Goal: Transaction & Acquisition: Purchase product/service

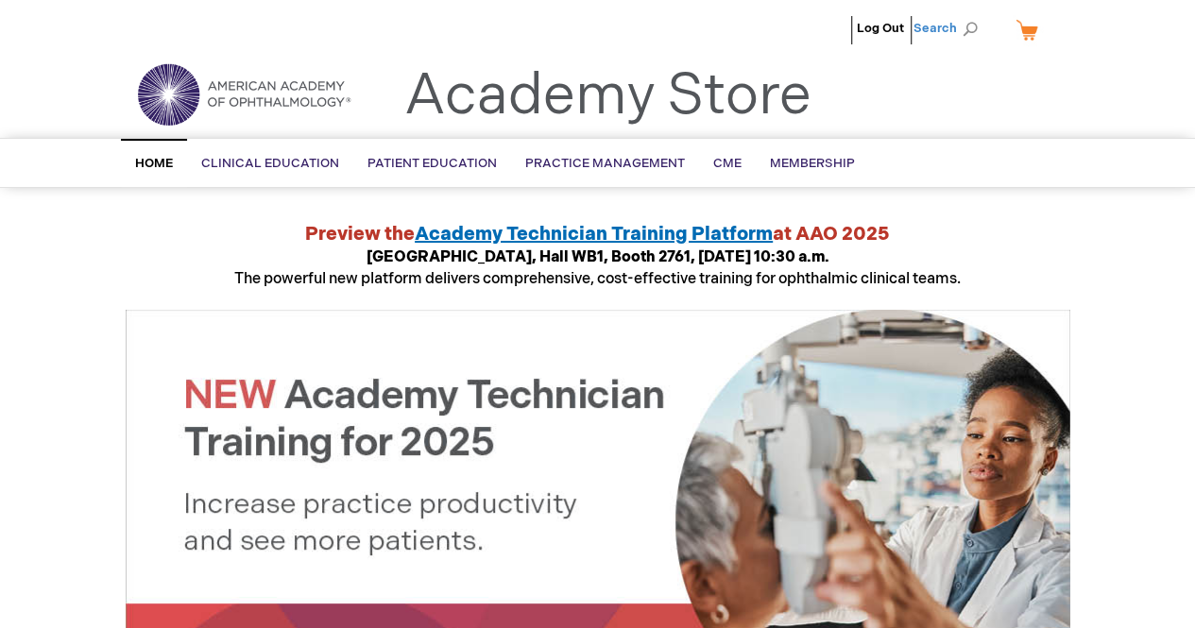
click at [933, 25] on span "Search" at bounding box center [949, 28] width 72 height 38
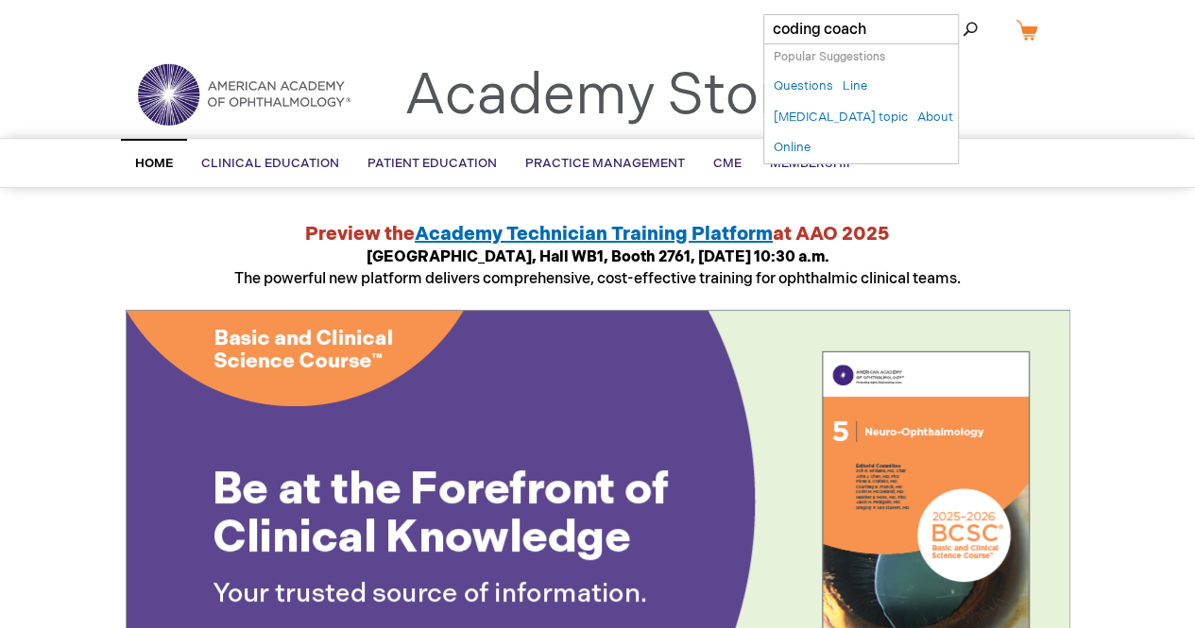
type input "coding coach"
click at [962, 14] on button "Search" at bounding box center [969, 29] width 15 height 30
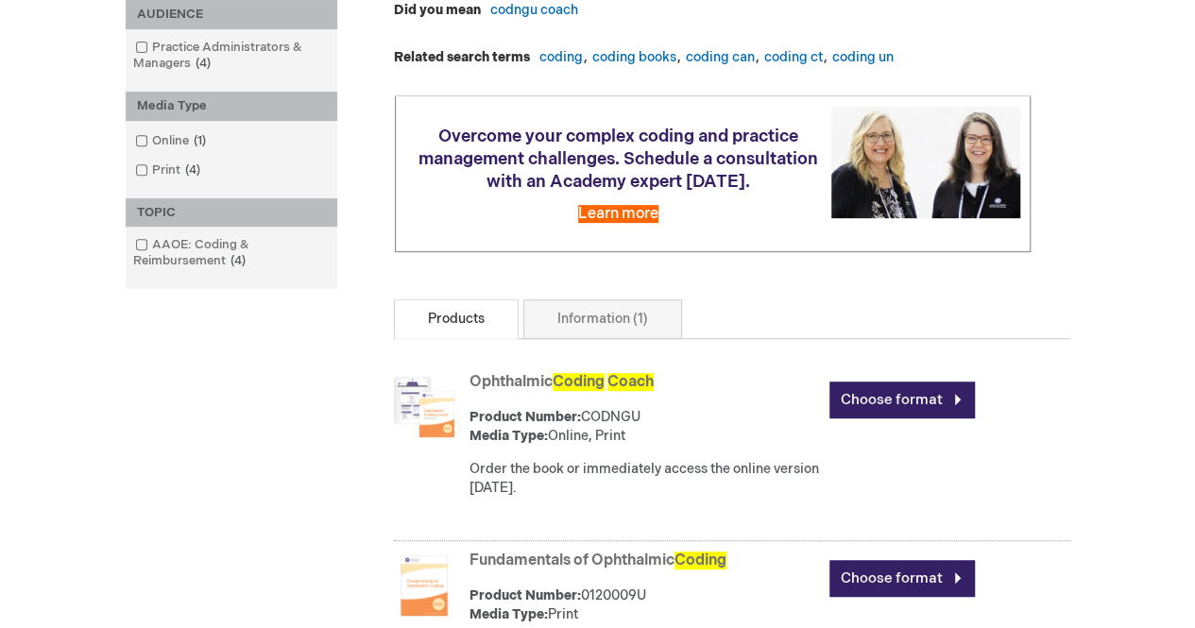
scroll to position [406, 0]
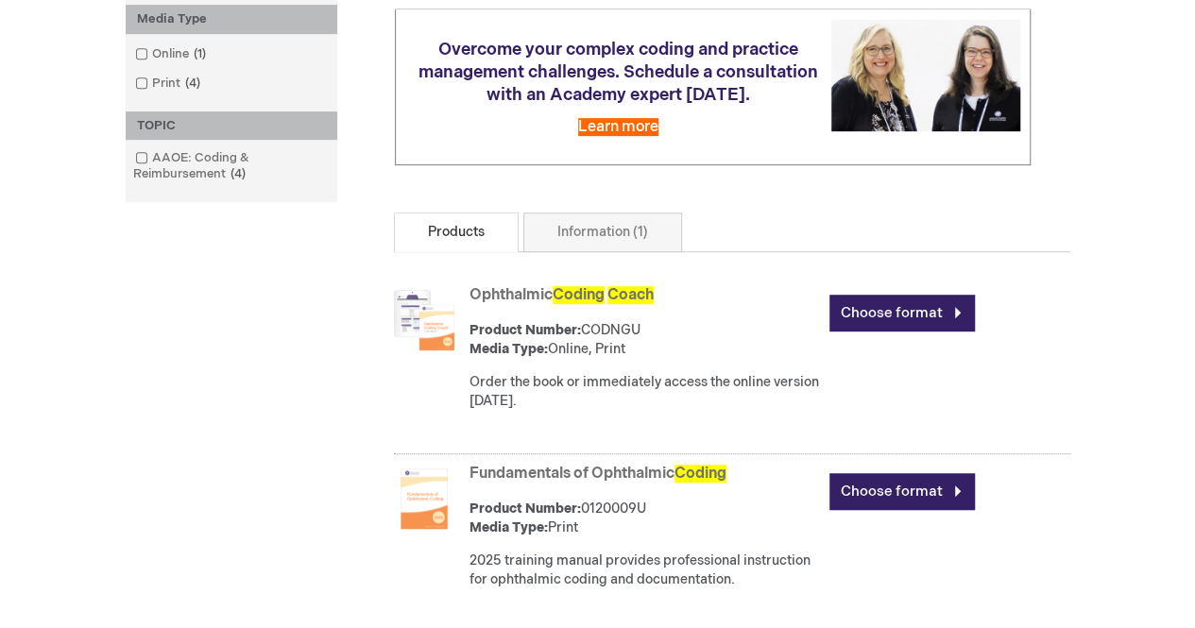
click at [633, 302] on span "Coach" at bounding box center [630, 295] width 46 height 18
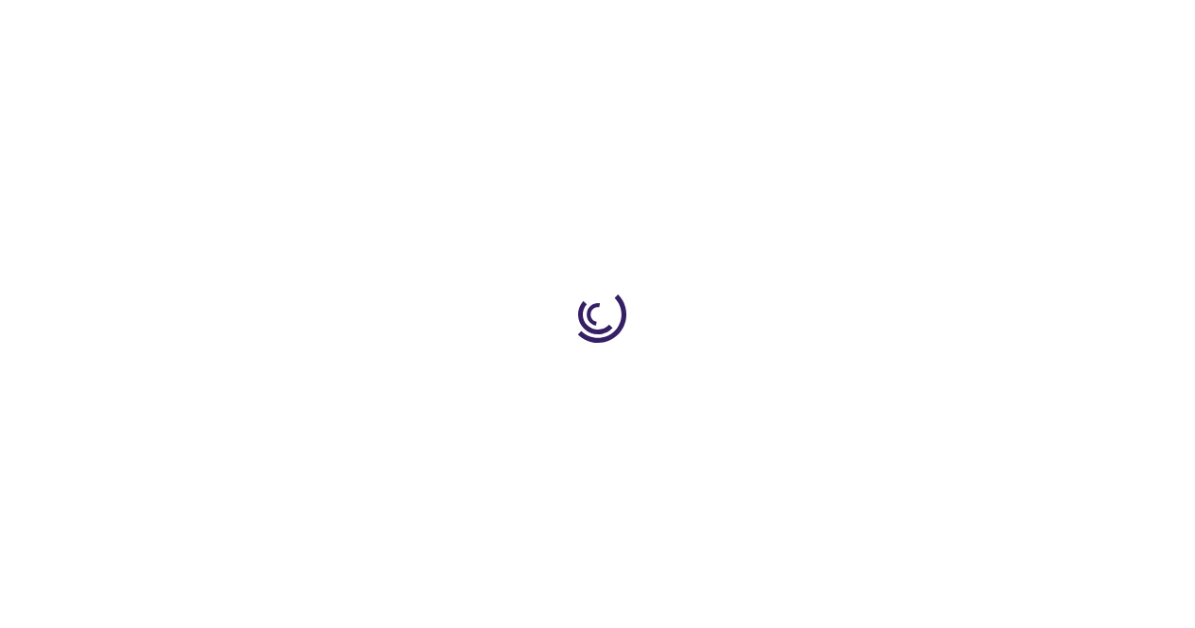
type input "0"
